Goal: Find specific page/section: Find specific page/section

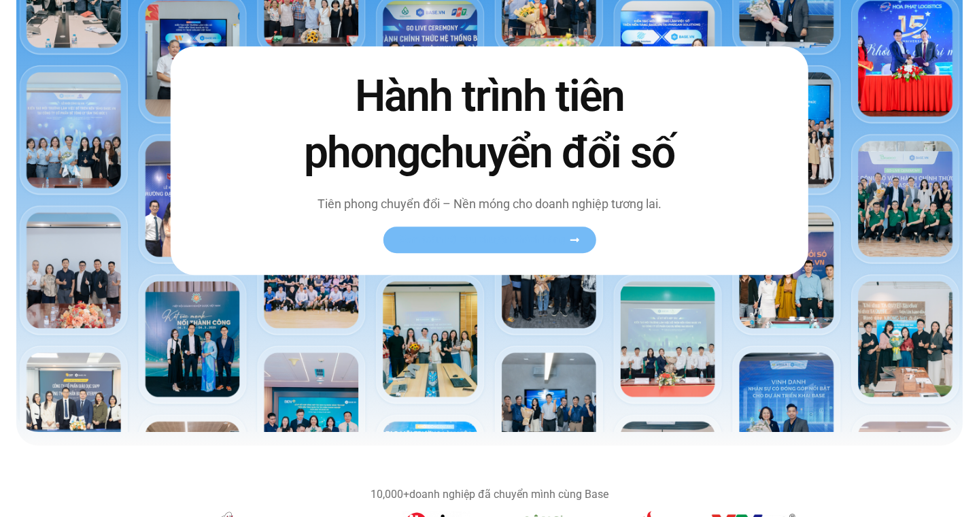
click at [442, 238] on span "Xem toàn bộ câu chuyện khách hàng" at bounding box center [482, 240] width 167 height 10
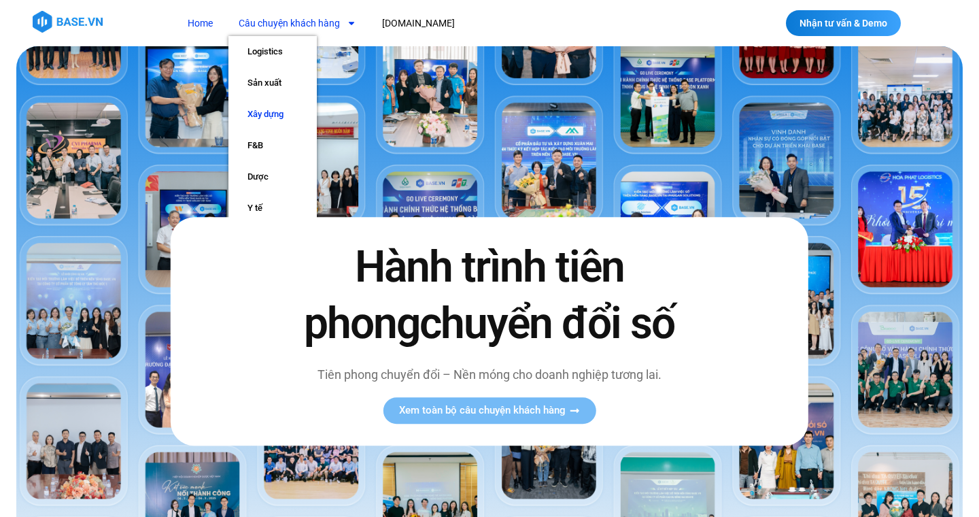
click at [279, 112] on link "Xây dựng" at bounding box center [272, 114] width 88 height 31
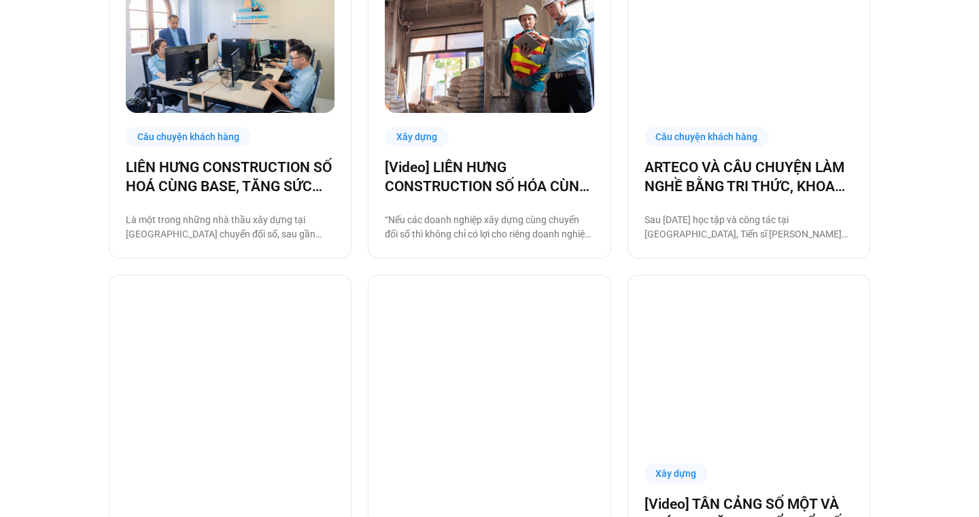
scroll to position [820, 0]
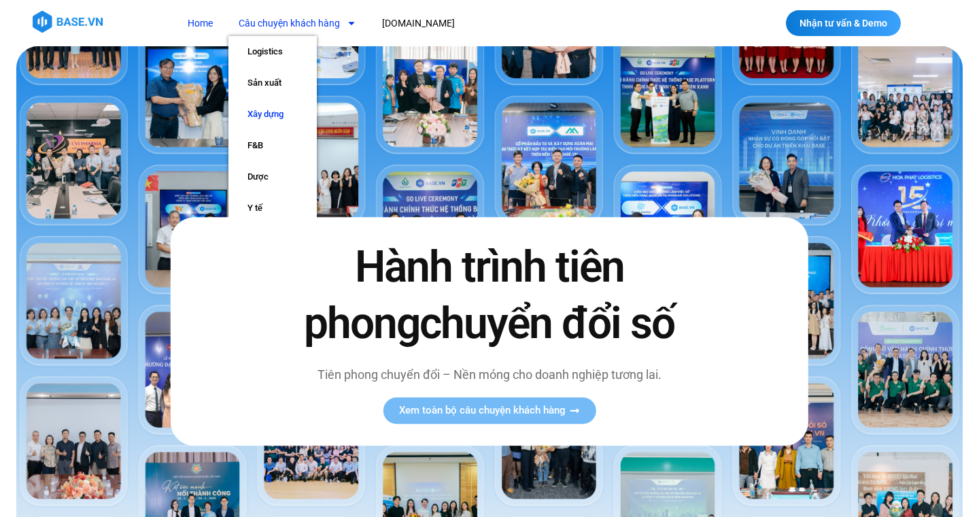
click at [265, 118] on link "Xây dựng" at bounding box center [272, 114] width 88 height 31
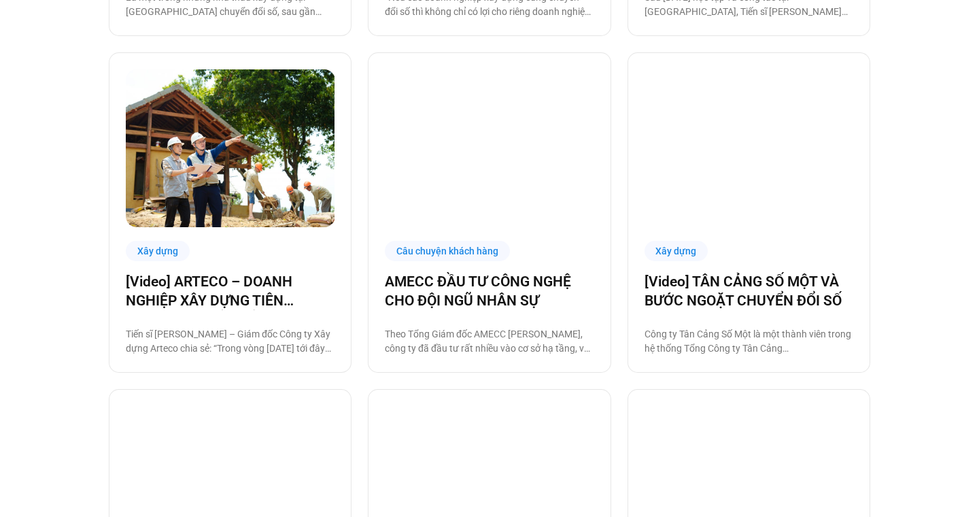
scroll to position [1152, 0]
